Goal: Navigation & Orientation: Find specific page/section

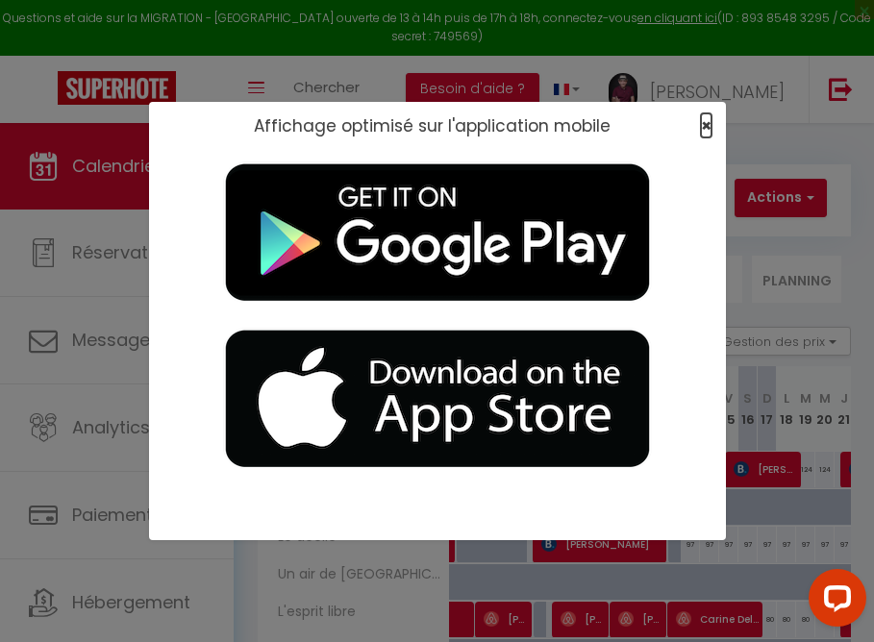
click at [708, 121] on span "×" at bounding box center [706, 125] width 11 height 24
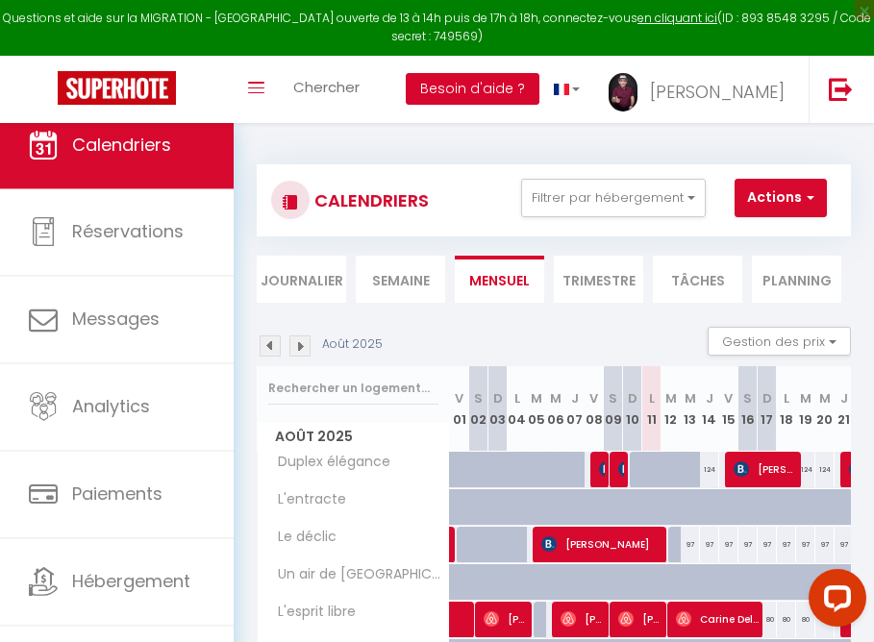
click at [515, 83] on button "Besoin d'aide ?" at bounding box center [473, 89] width 134 height 33
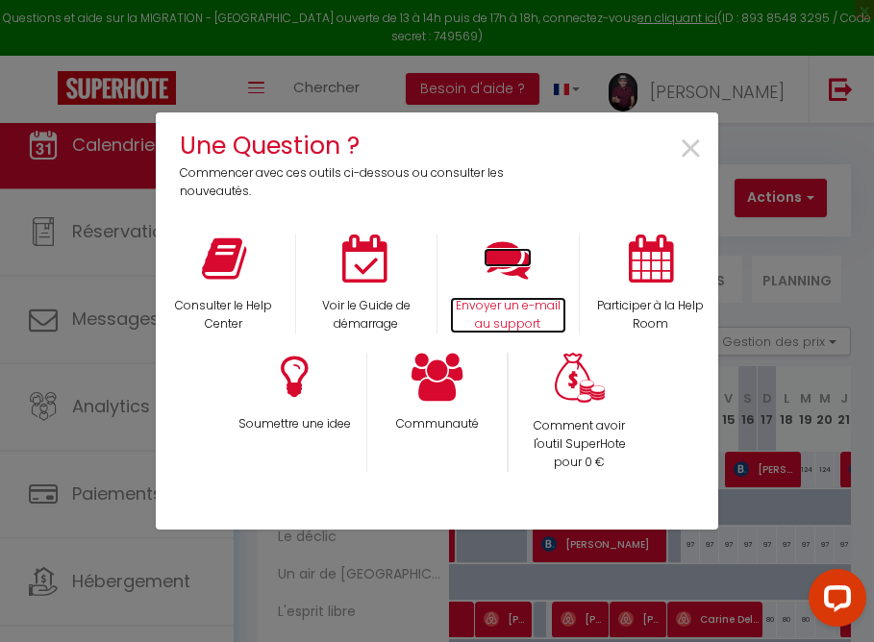
click at [521, 266] on icon at bounding box center [508, 259] width 48 height 48
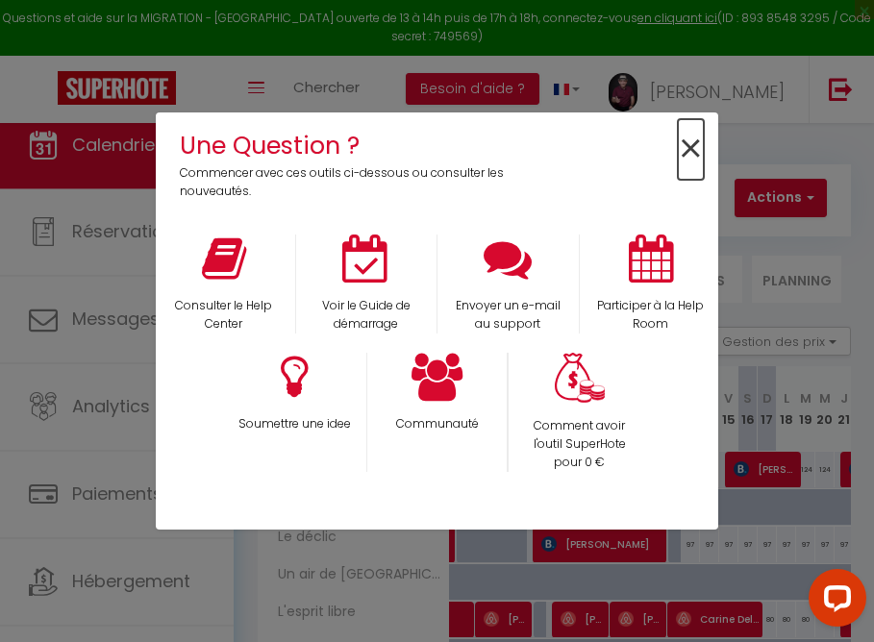
click at [686, 146] on span "×" at bounding box center [691, 149] width 26 height 61
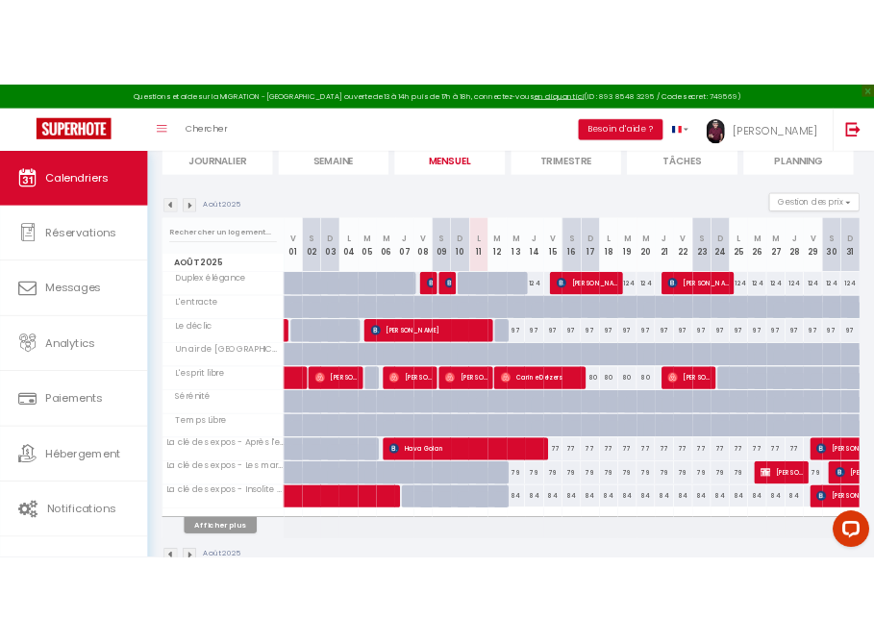
scroll to position [148, 0]
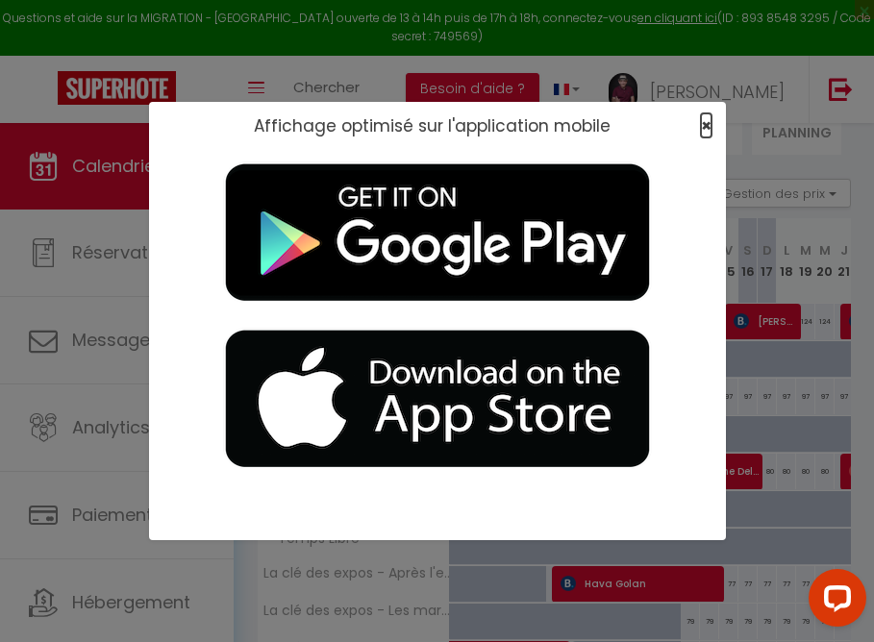
click at [706, 122] on span "×" at bounding box center [706, 125] width 11 height 24
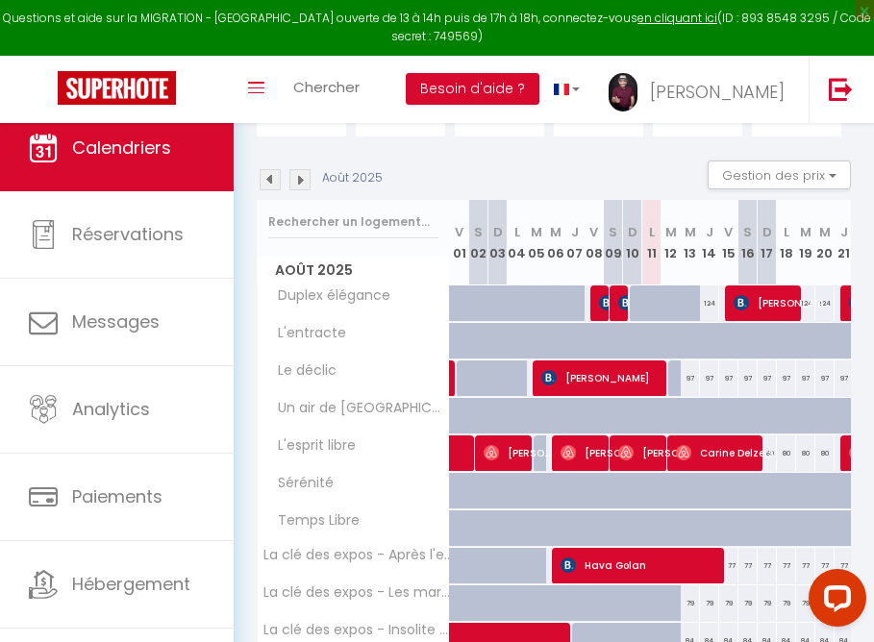
scroll to position [105, 0]
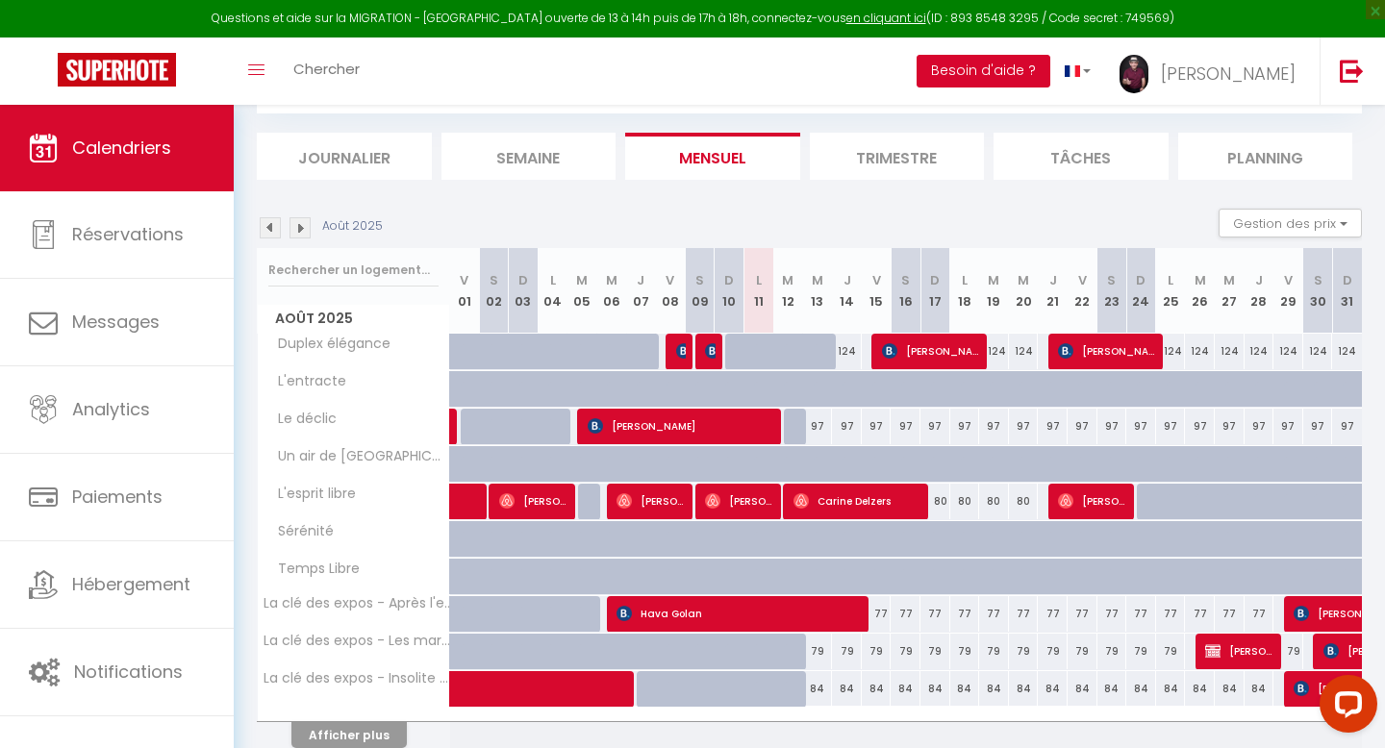
click at [1033, 67] on button "Besoin d'aide ?" at bounding box center [983, 71] width 134 height 33
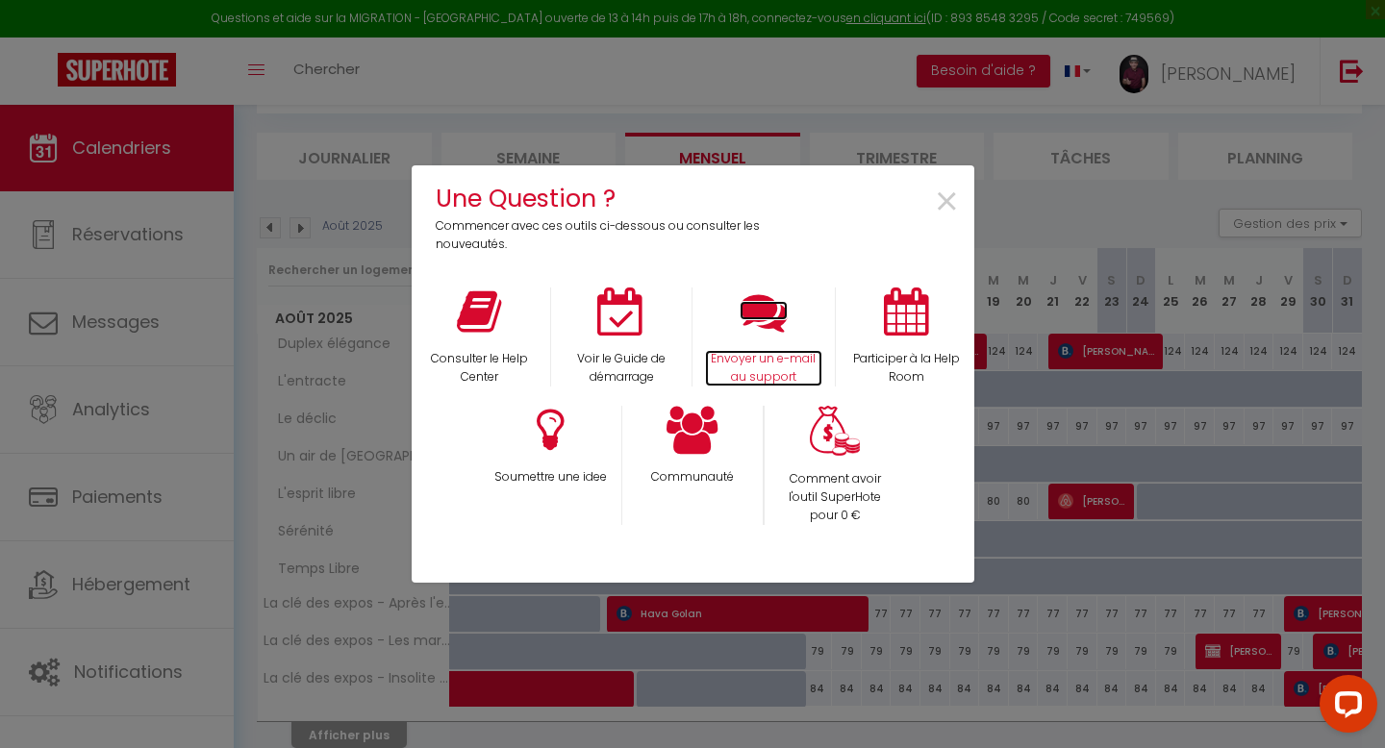
click at [755, 317] on icon at bounding box center [763, 311] width 48 height 48
